Goal: Task Accomplishment & Management: Use online tool/utility

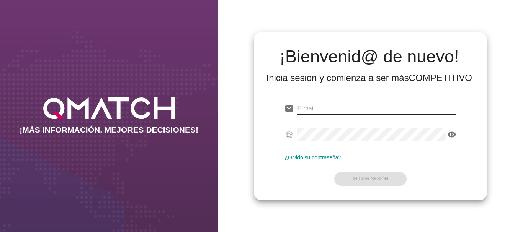
click at [309, 111] on input "email" at bounding box center [376, 109] width 159 height 12
type input "[EMAIL_ADDRESS][PERSON_NAME][DOMAIN_NAME]"
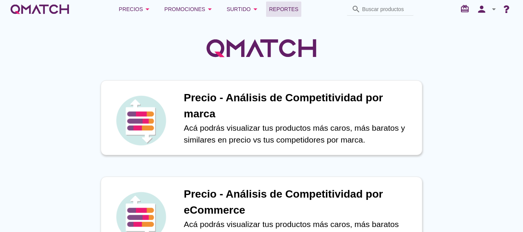
click at [283, 8] on span "Reportes" at bounding box center [283, 9] width 29 height 9
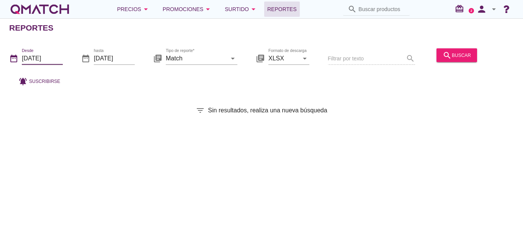
click at [37, 57] on input "[DATE]" at bounding box center [42, 58] width 41 height 12
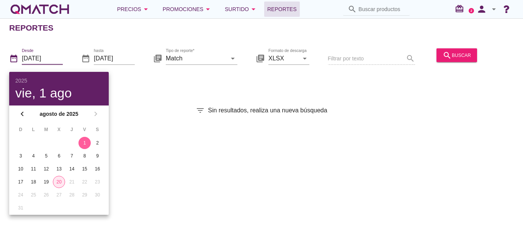
click at [59, 183] on div "20" at bounding box center [58, 182] width 11 height 7
type input "[DATE]"
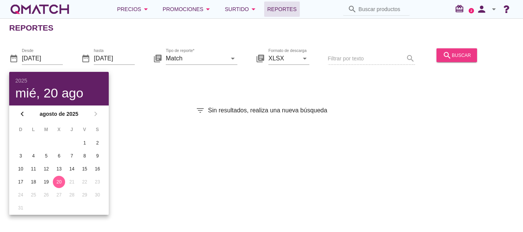
click at [450, 55] on div "search buscar" at bounding box center [456, 55] width 28 height 9
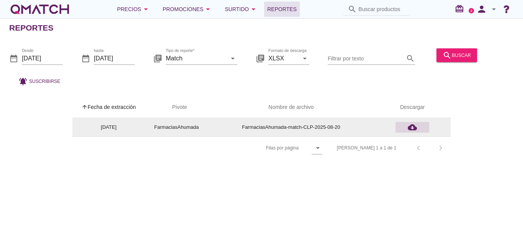
click at [412, 127] on icon "cloud_download" at bounding box center [411, 127] width 9 height 9
